Goal: Task Accomplishment & Management: Use online tool/utility

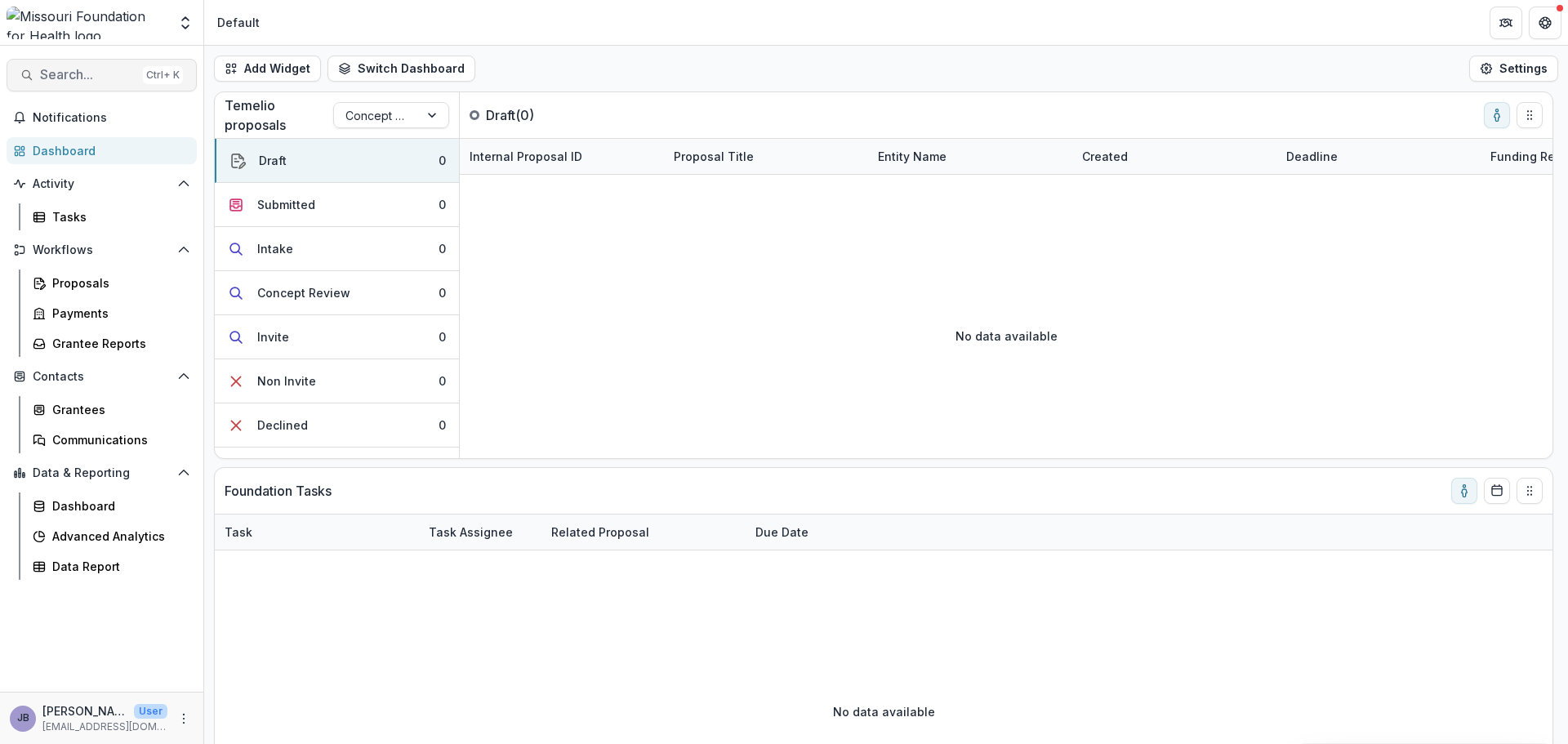
click at [88, 77] on span "Search..." at bounding box center [88, 74] width 96 height 16
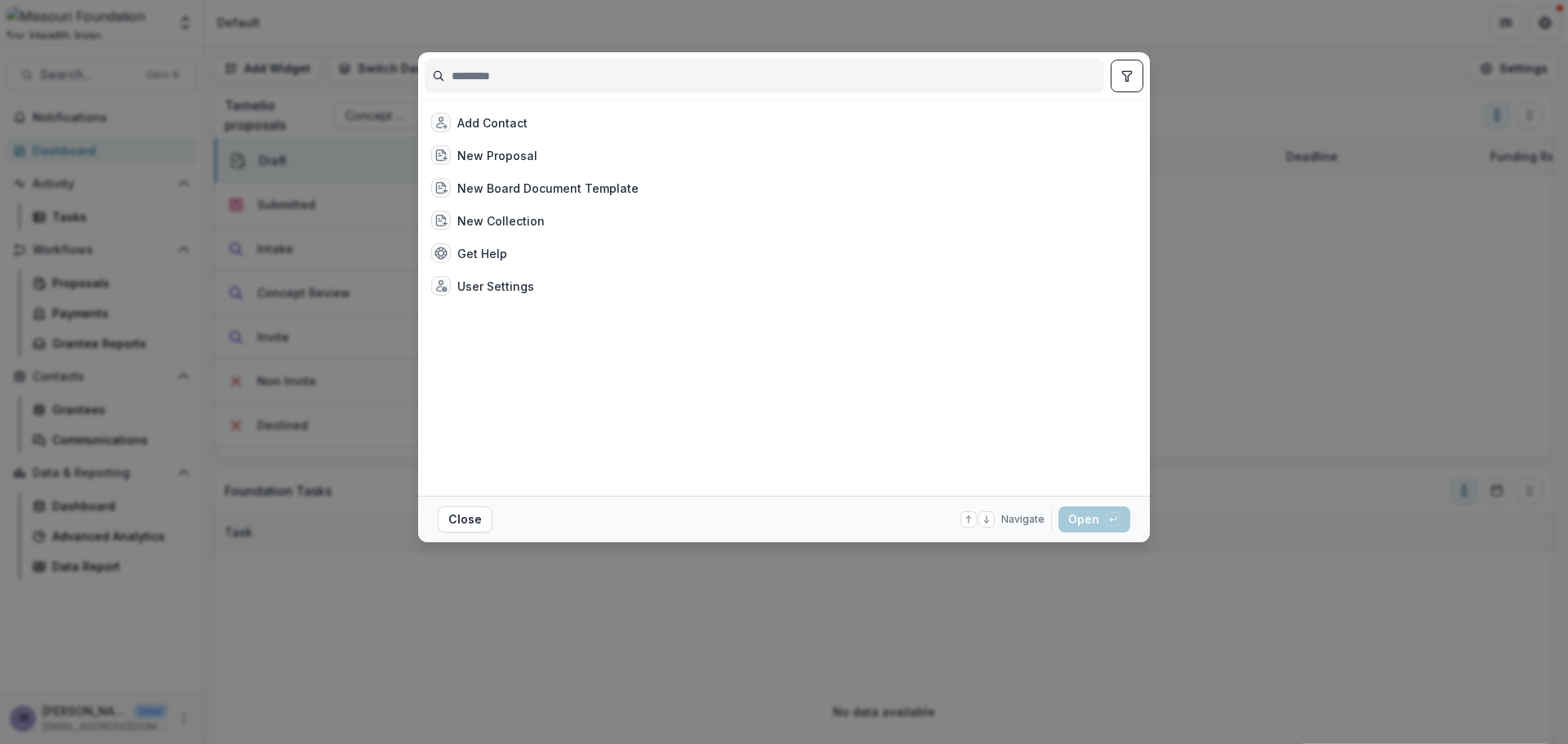
click at [1299, 80] on div "Add Contact New Proposal New Board Document Template New Collection Get Help Us…" at bounding box center [784, 372] width 1568 height 744
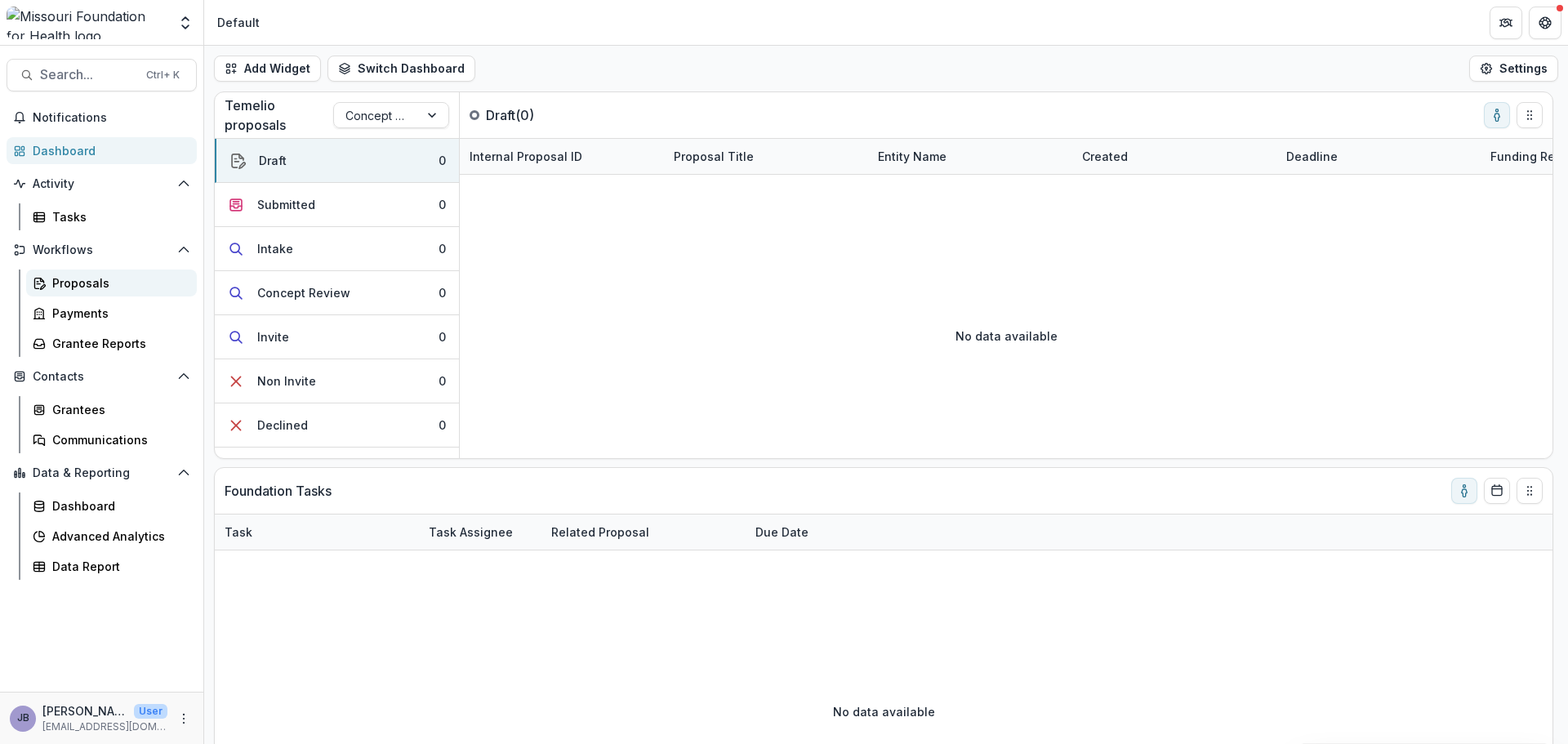
click at [67, 288] on div "Proposals" at bounding box center [118, 283] width 132 height 17
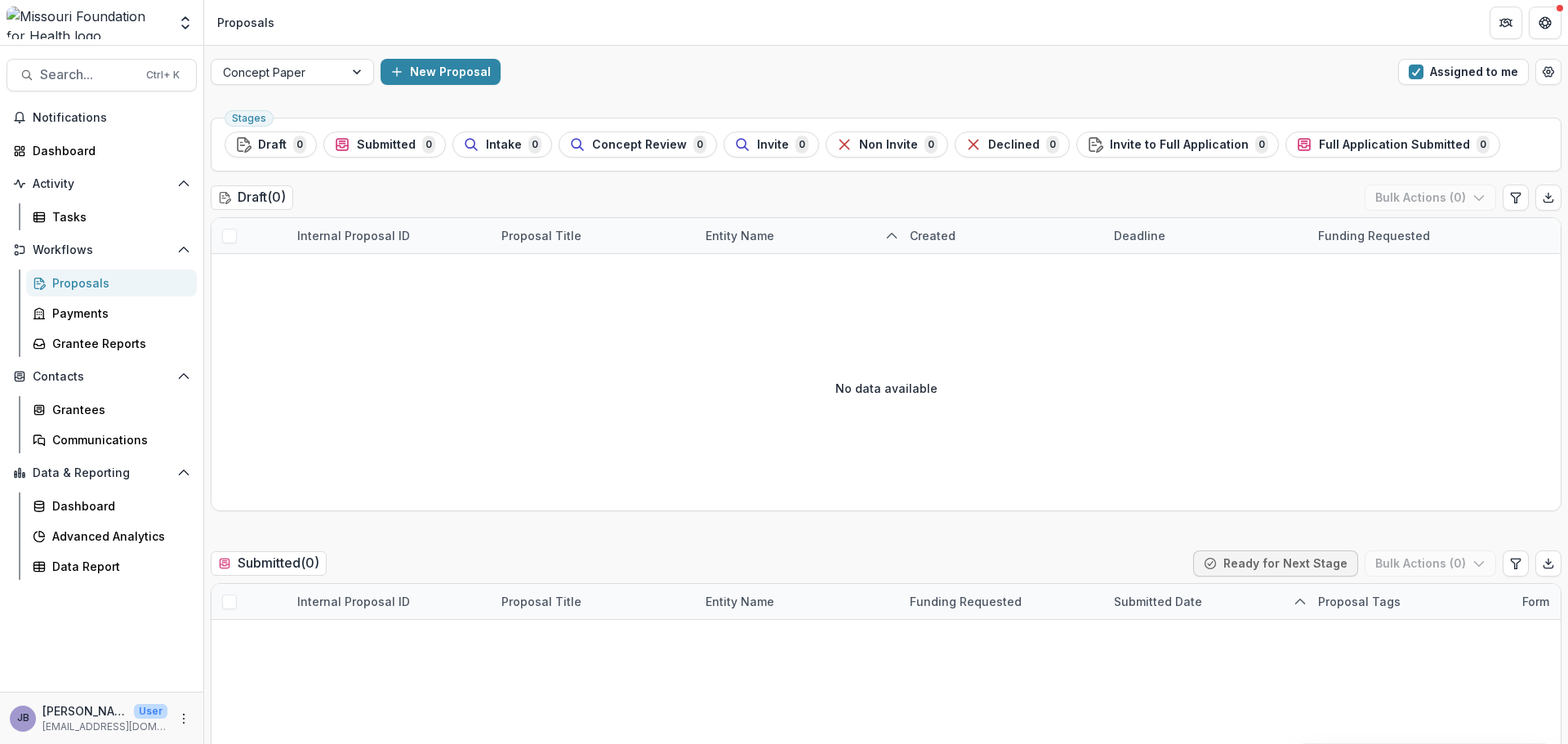
click at [1432, 92] on div "Concept Paper New Proposal Assigned to me" at bounding box center [886, 72] width 1364 height 53
click at [1420, 72] on span "button" at bounding box center [1416, 72] width 15 height 15
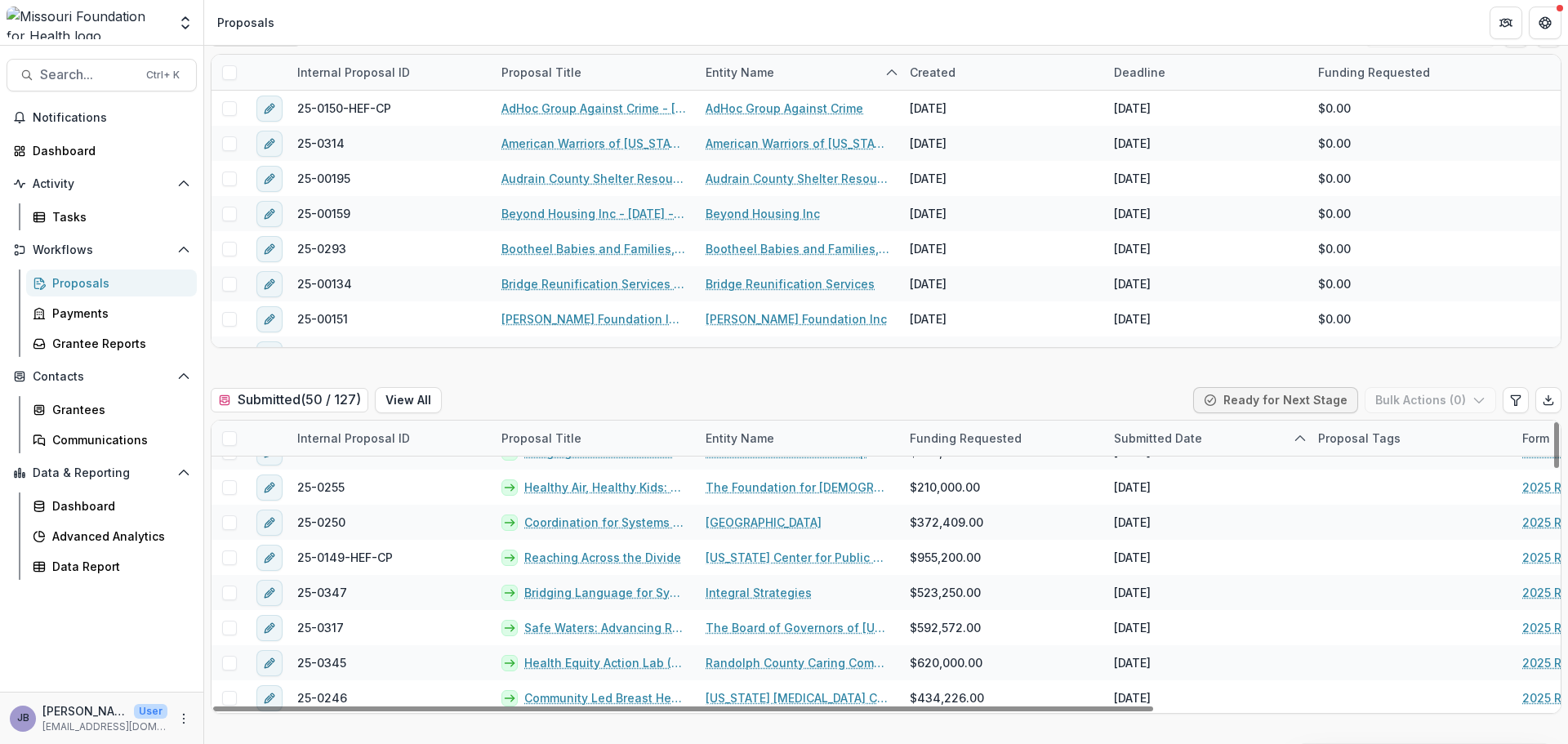
scroll to position [653, 0]
